Goal: Information Seeking & Learning: Learn about a topic

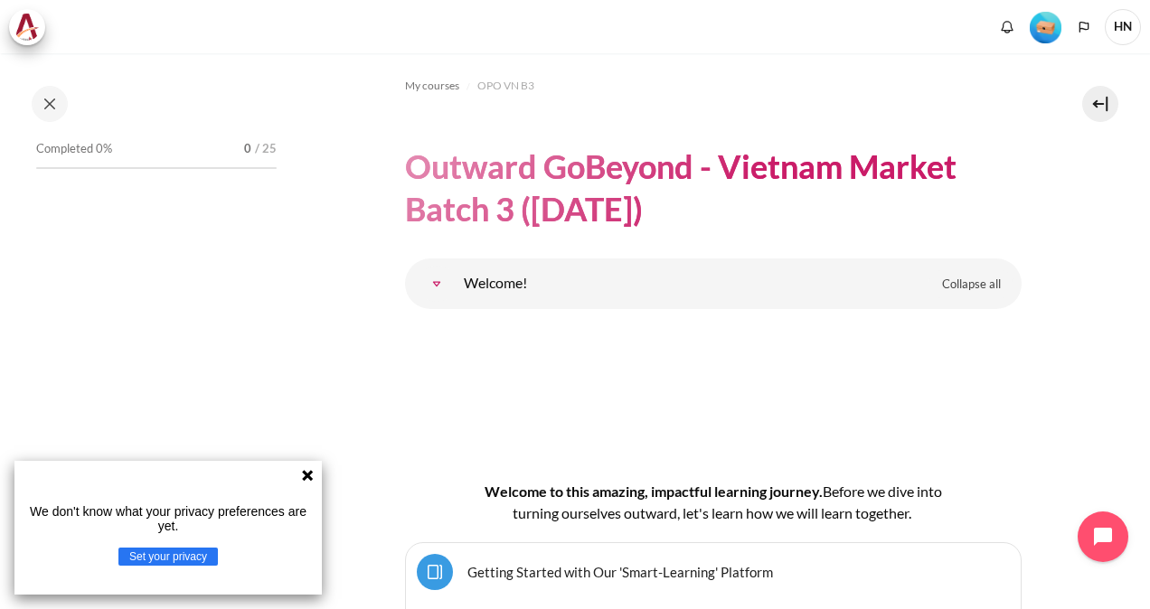
click at [307, 474] on icon at bounding box center [307, 475] width 11 height 11
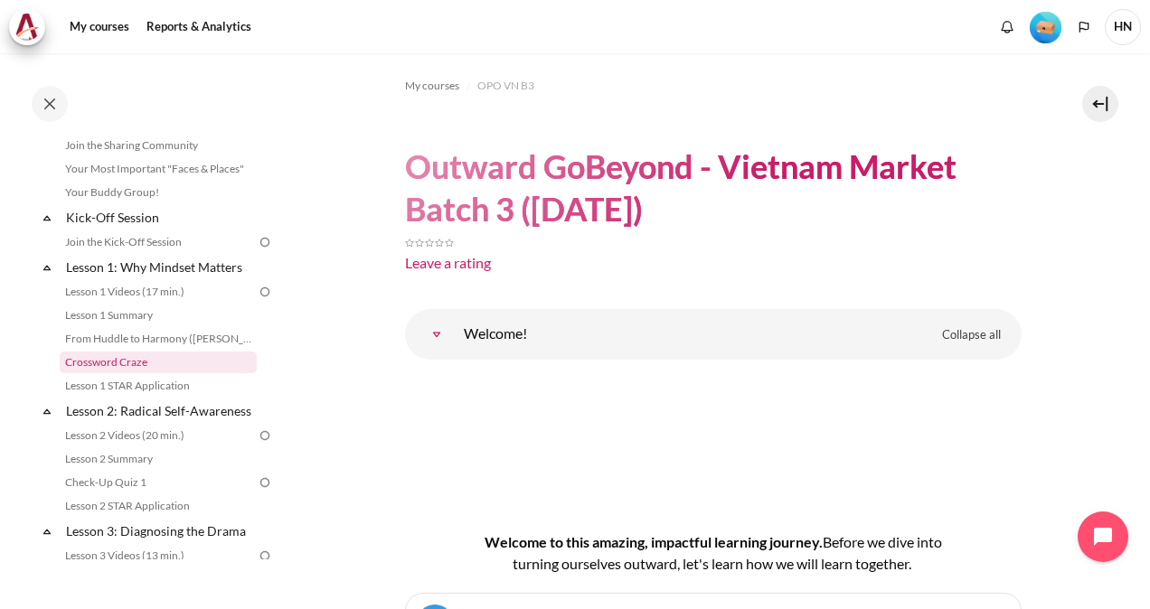
scroll to position [181, 0]
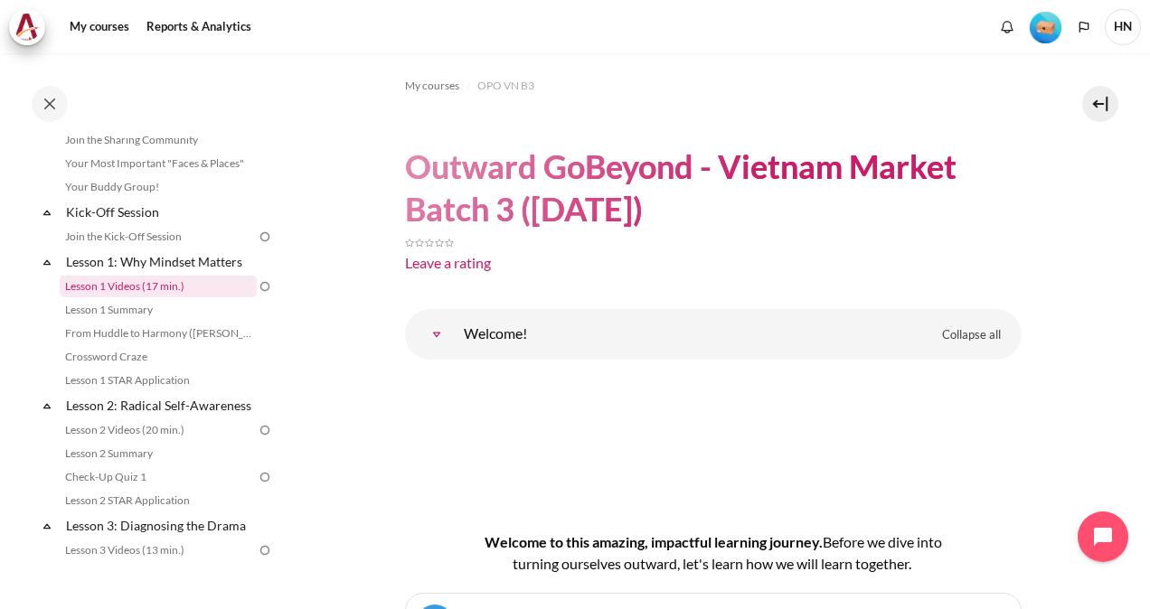
click at [123, 287] on link "Lesson 1 Videos (17 min.)" at bounding box center [158, 287] width 197 height 22
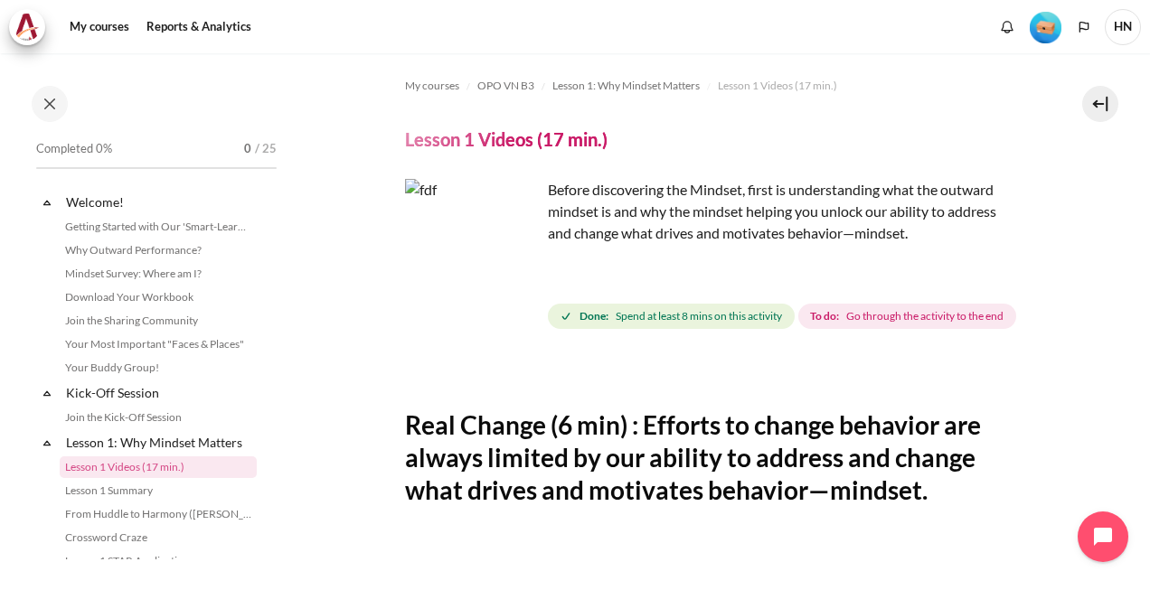
scroll to position [119, 0]
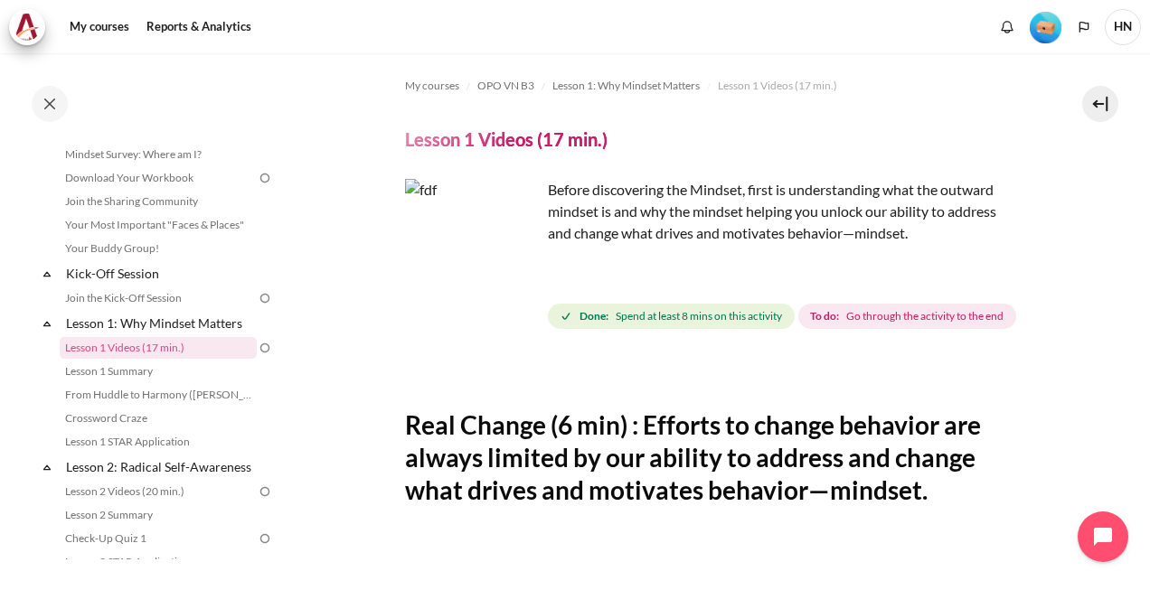
click at [512, 280] on img "Content" at bounding box center [473, 247] width 136 height 136
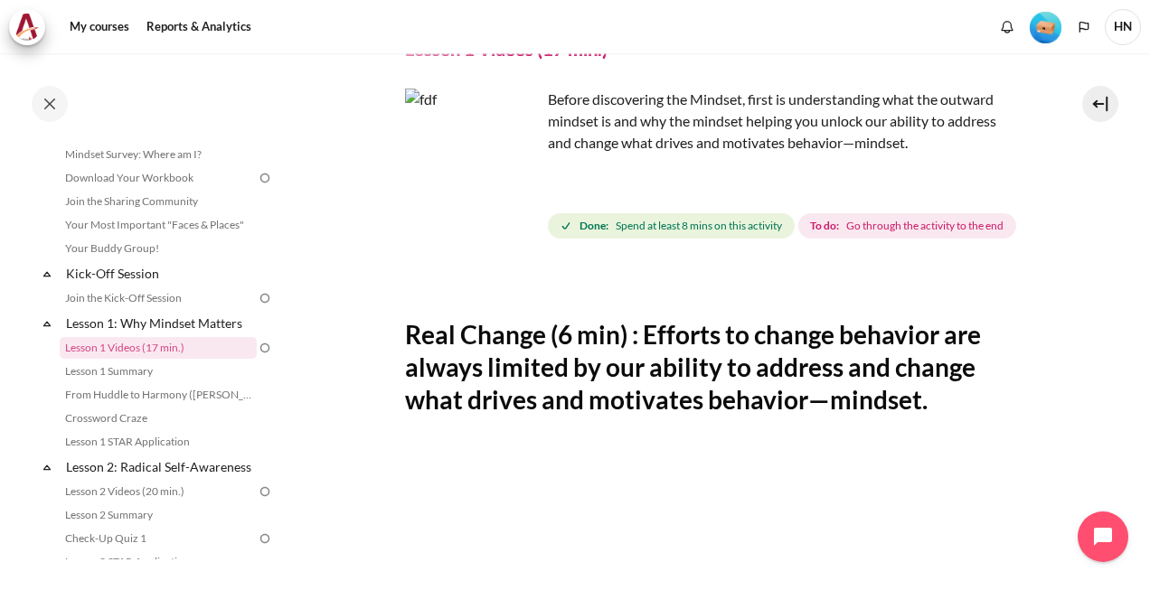
scroll to position [452, 0]
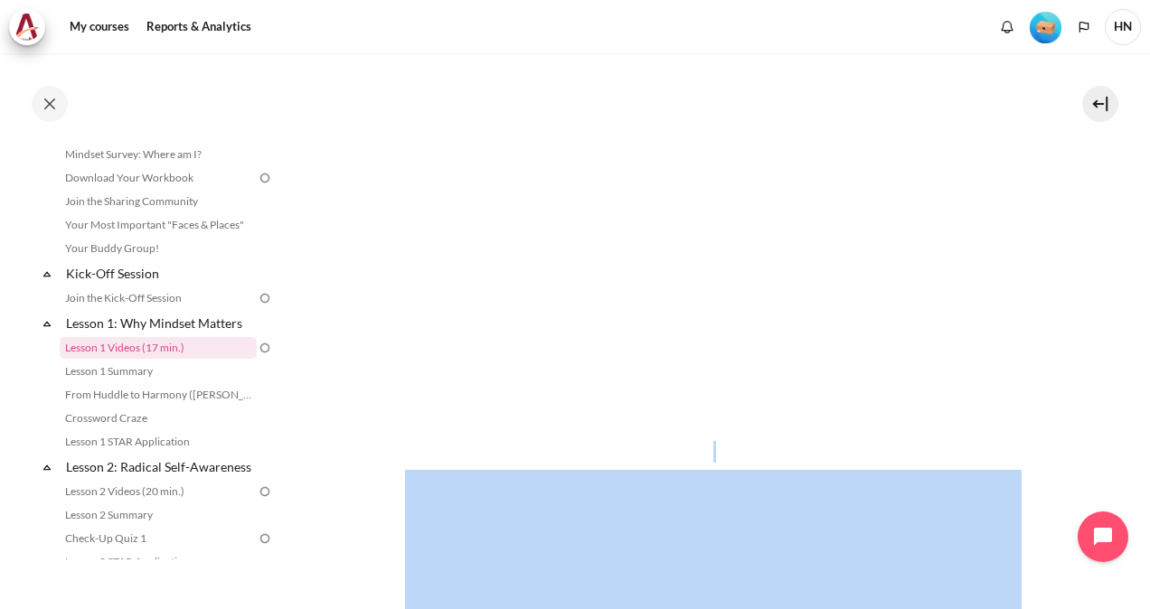
drag, startPoint x: 848, startPoint y: 467, endPoint x: 875, endPoint y: 490, distance: 35.3
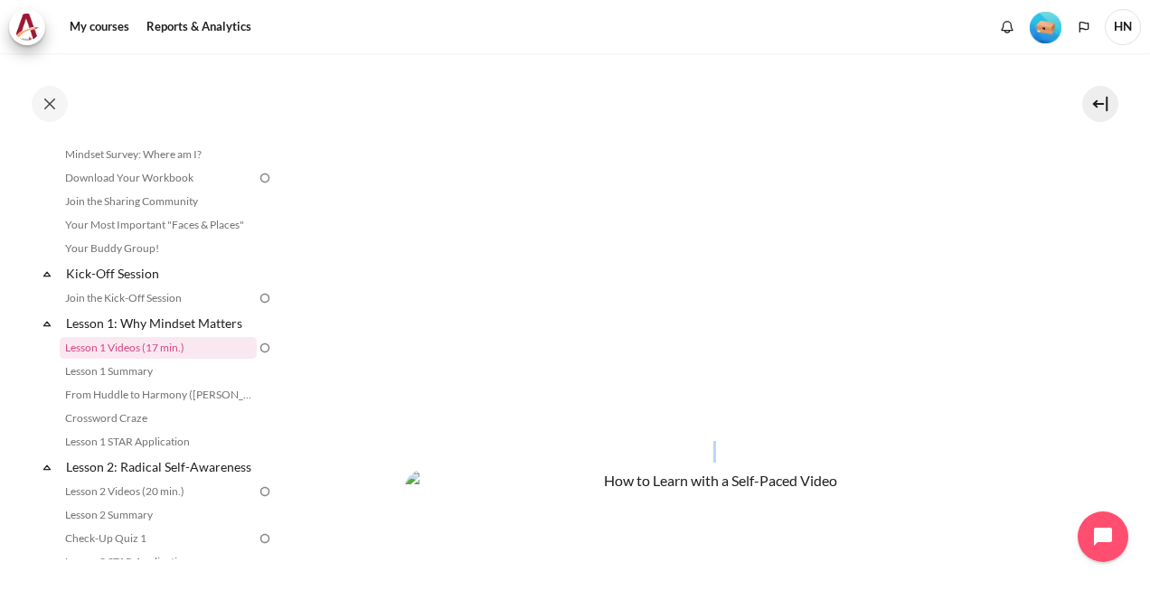
click at [875, 490] on div "Content" at bounding box center [713, 385] width 616 height 580
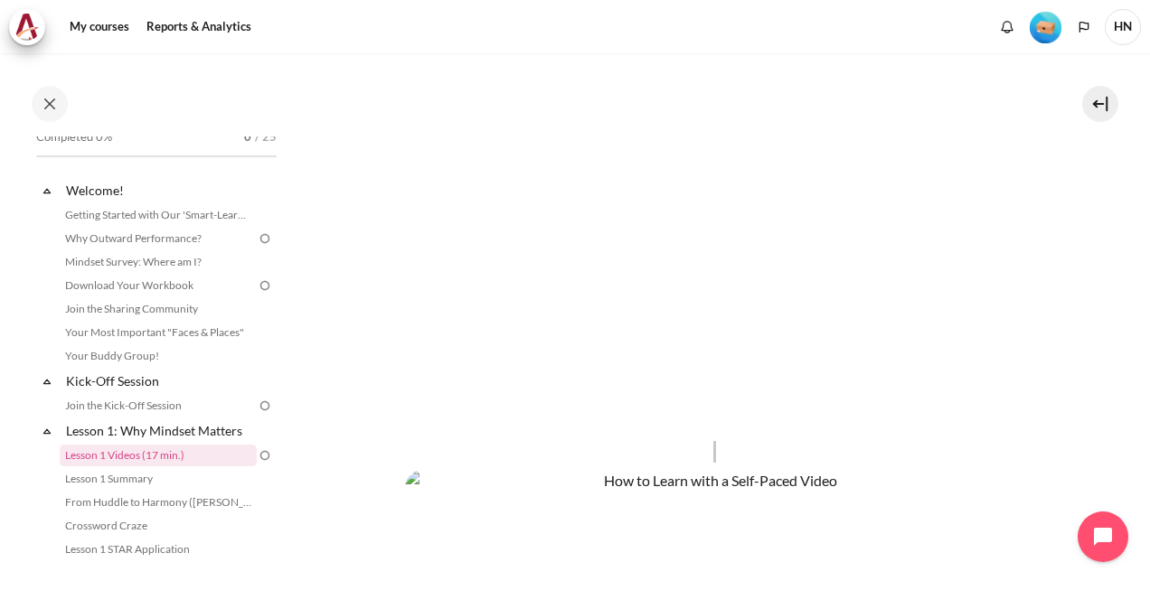
scroll to position [0, 0]
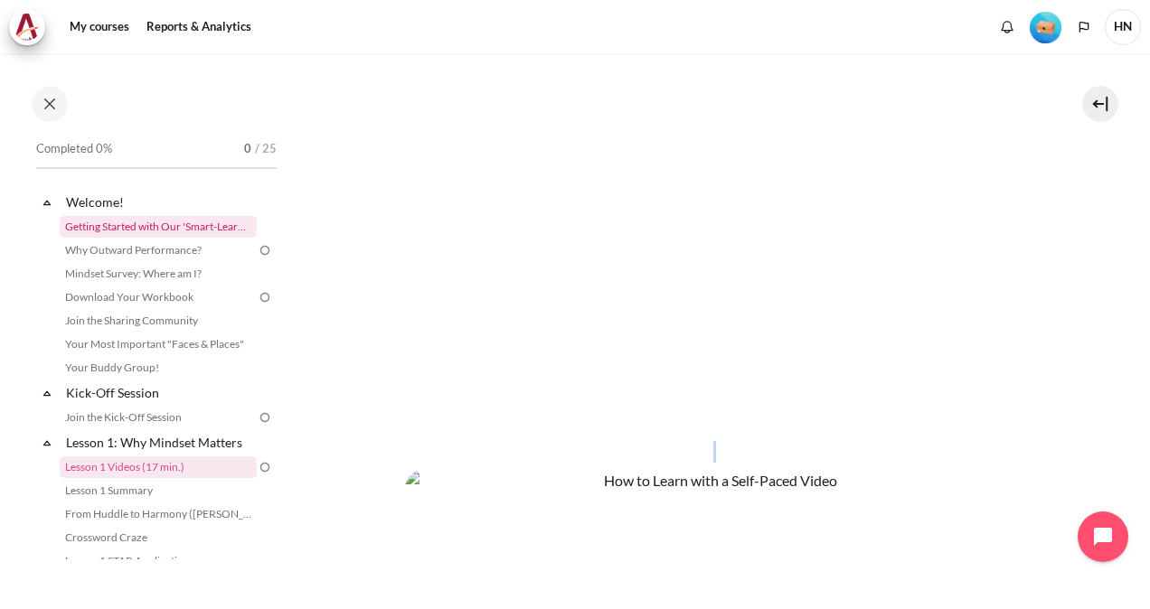
click at [152, 230] on link "Getting Started with Our 'Smart-Learning' Platform" at bounding box center [158, 227] width 197 height 22
